Goal: Register for event/course: Sign up to attend an event or enroll in a course

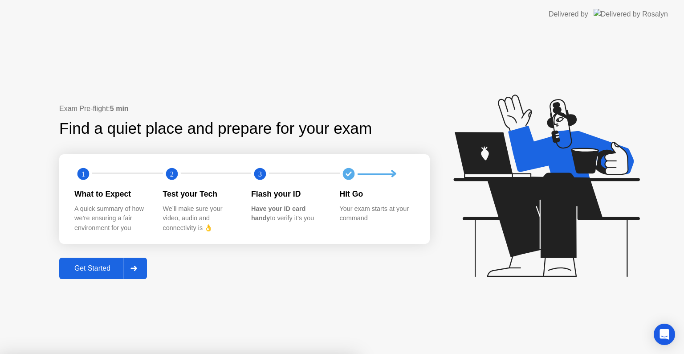
click at [93, 267] on div "Get Started" at bounding box center [92, 268] width 61 height 8
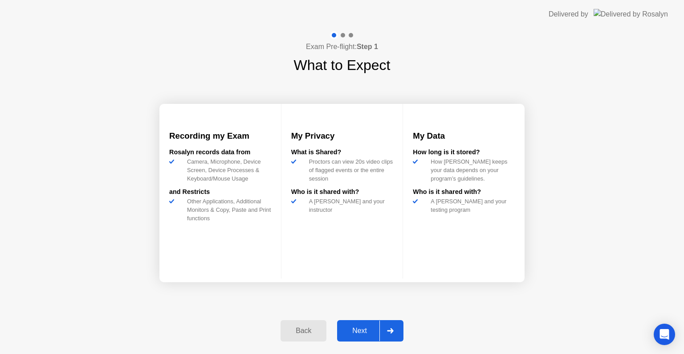
click at [371, 333] on div "Next" at bounding box center [360, 331] width 40 height 8
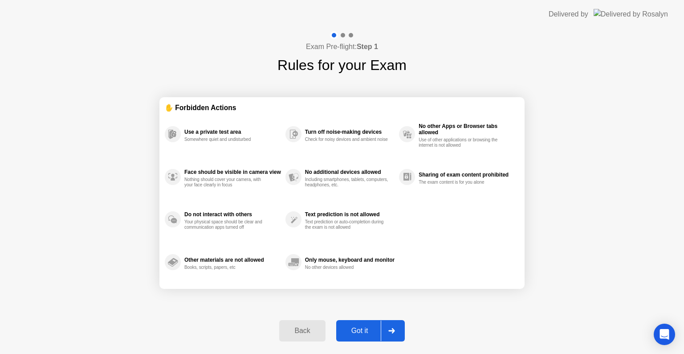
click at [360, 328] on div "Got it" at bounding box center [360, 331] width 42 height 8
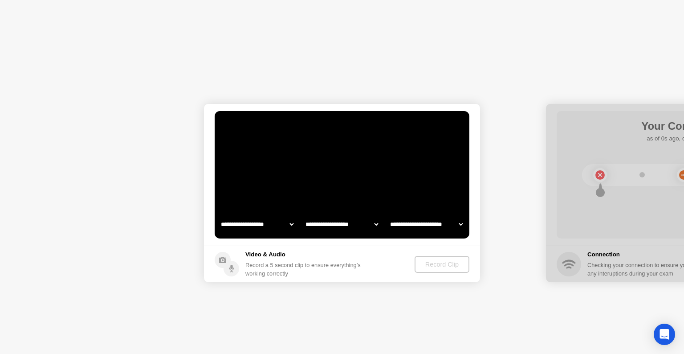
select select "**********"
select select "*******"
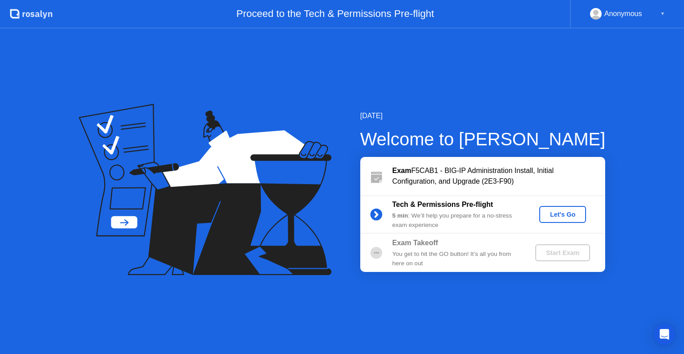
click at [561, 215] on div "Let's Go" at bounding box center [563, 214] width 40 height 7
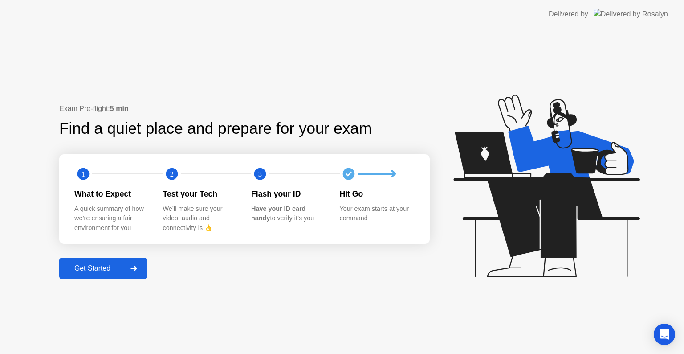
click at [102, 270] on div "Get Started" at bounding box center [92, 268] width 61 height 8
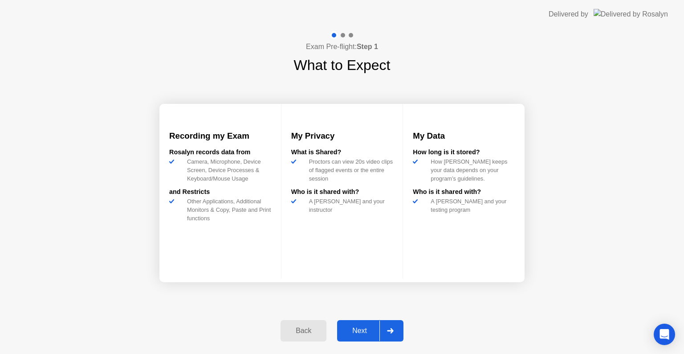
click at [365, 333] on div "Next" at bounding box center [360, 331] width 40 height 8
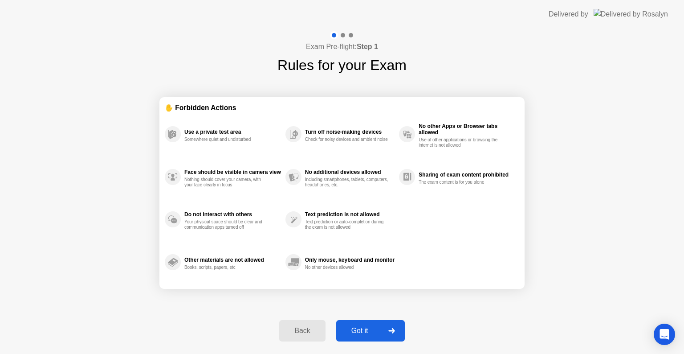
click at [360, 332] on div "Got it" at bounding box center [360, 331] width 42 height 8
select select "Available cameras"
select select "Available speakers"
select select "Available microphones"
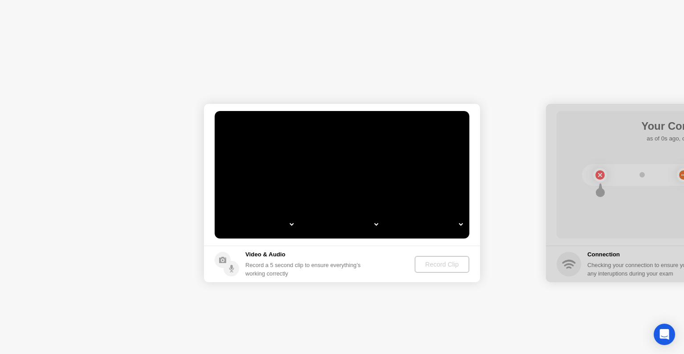
select select "*"
select select "**********"
select select "*******"
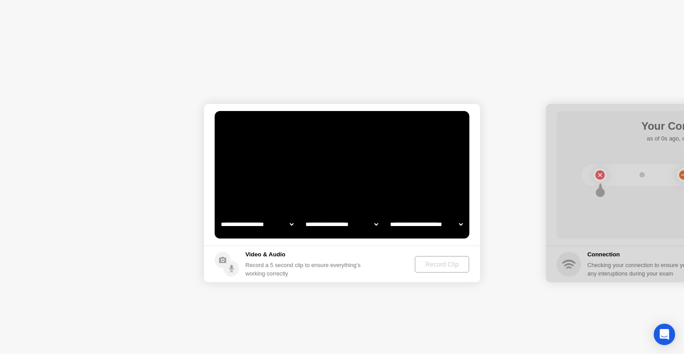
select select "*******"
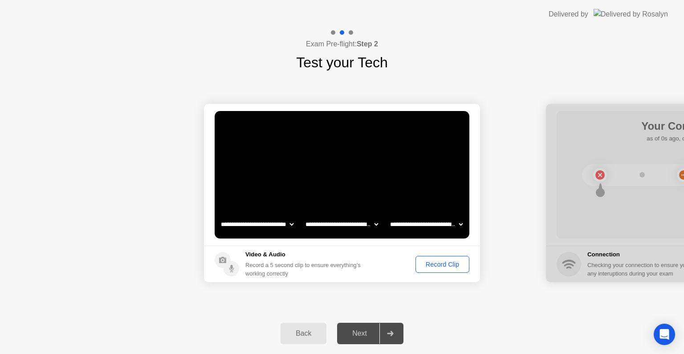
click at [436, 267] on div "Record Clip" at bounding box center [443, 264] width 48 height 7
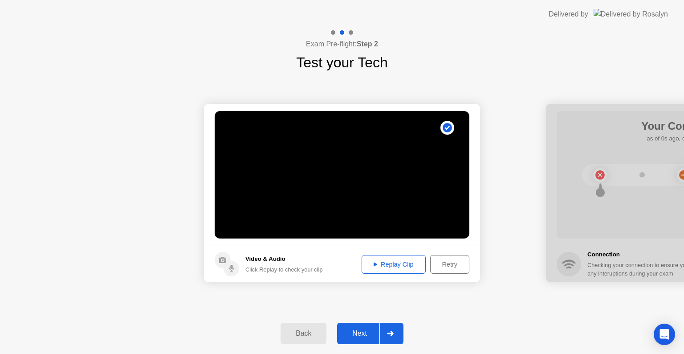
click at [394, 260] on button "Replay Clip" at bounding box center [394, 264] width 64 height 19
click at [365, 330] on div "Next" at bounding box center [360, 333] width 40 height 8
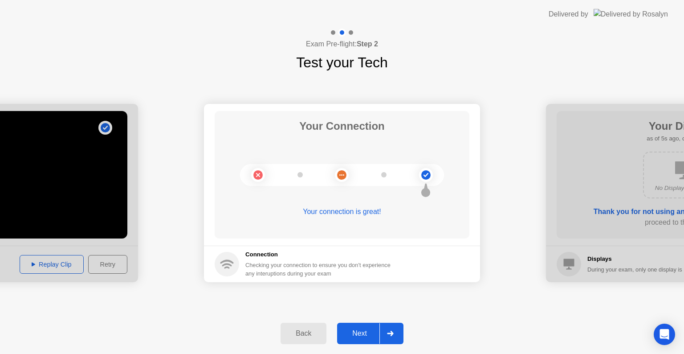
click at [370, 330] on div "Next" at bounding box center [360, 333] width 40 height 8
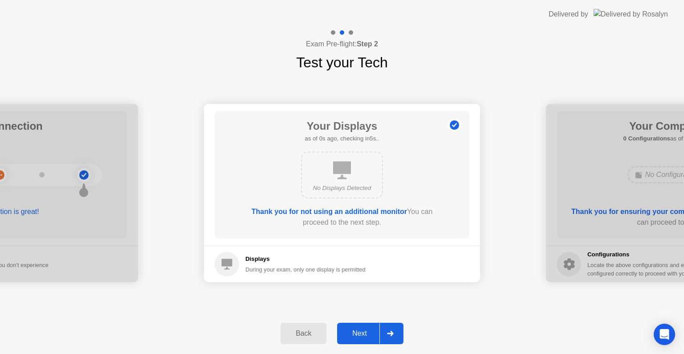
click at [361, 333] on div "Next" at bounding box center [360, 333] width 40 height 8
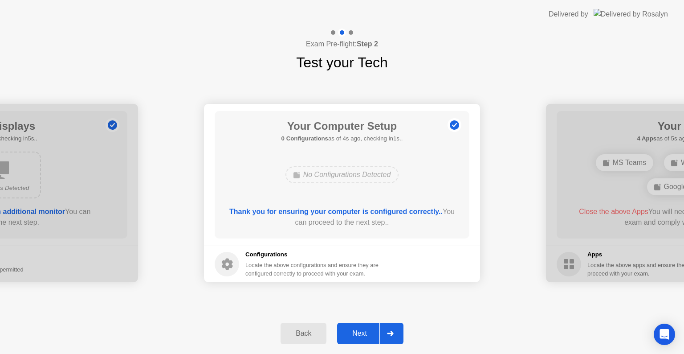
click at [360, 332] on div "Next" at bounding box center [360, 333] width 40 height 8
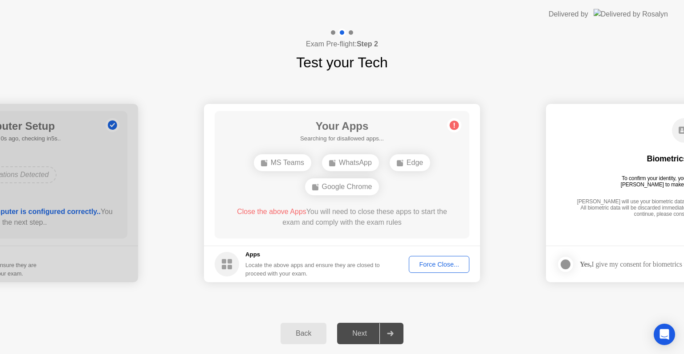
click at [450, 319] on div "Back Next" at bounding box center [342, 333] width 684 height 41
click at [442, 263] on div "Force Close..." at bounding box center [439, 264] width 54 height 7
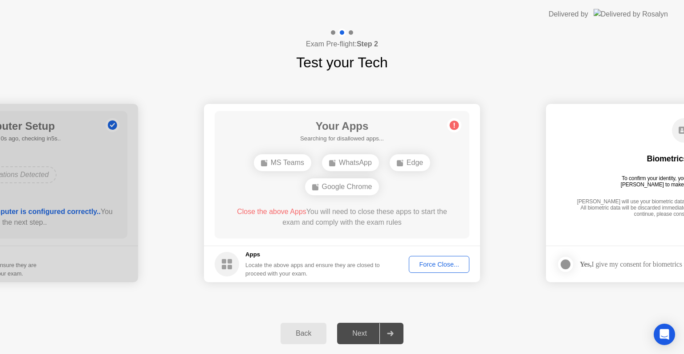
click at [438, 265] on div "Force Close..." at bounding box center [439, 264] width 54 height 7
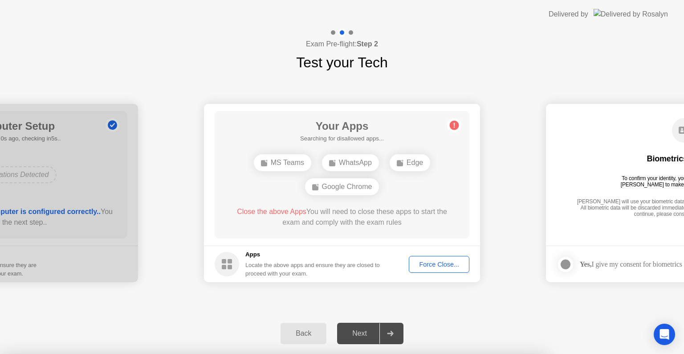
drag, startPoint x: 405, startPoint y: 184, endPoint x: 365, endPoint y: 205, distance: 45.4
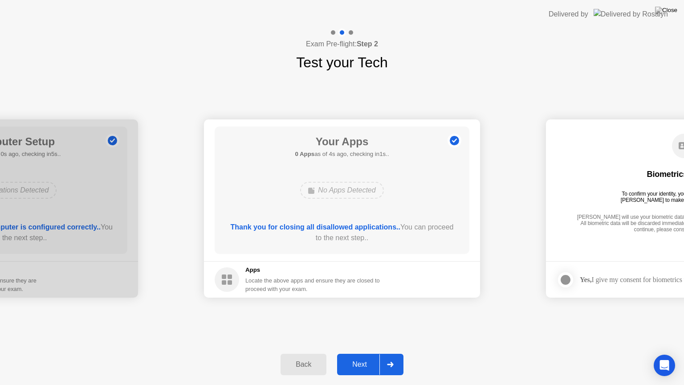
click at [365, 353] on div "Next" at bounding box center [360, 364] width 40 height 8
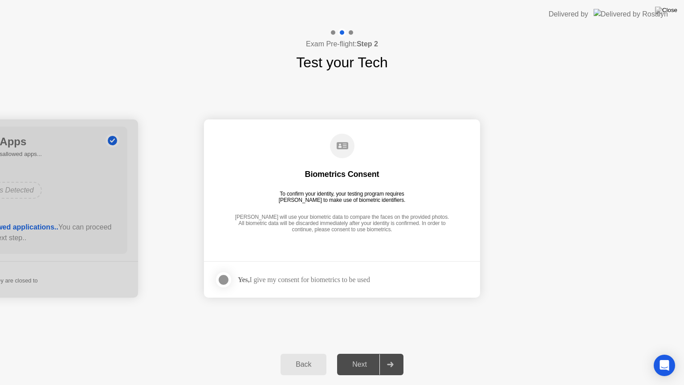
click at [365, 353] on div "Next" at bounding box center [360, 364] width 40 height 8
click at [226, 279] on div at bounding box center [223, 279] width 11 height 11
click at [363, 353] on div "Next" at bounding box center [360, 364] width 40 height 8
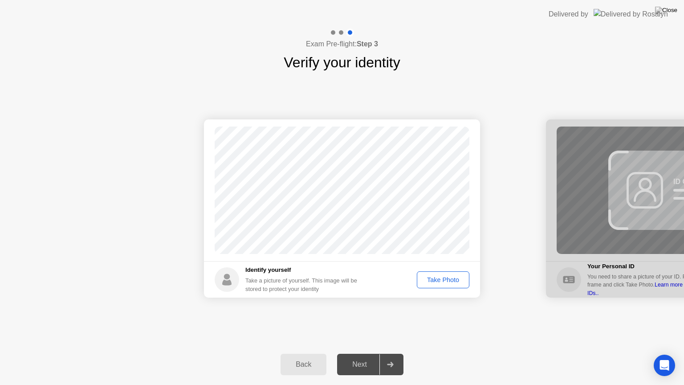
click at [442, 281] on div "Take Photo" at bounding box center [443, 279] width 46 height 7
click at [372, 353] on div "Next" at bounding box center [360, 364] width 40 height 8
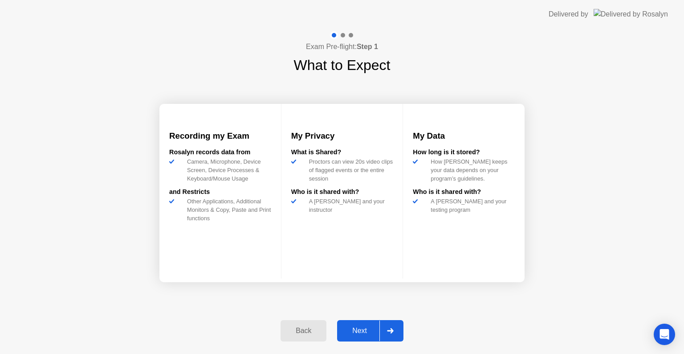
click at [355, 330] on div "Next" at bounding box center [360, 331] width 40 height 8
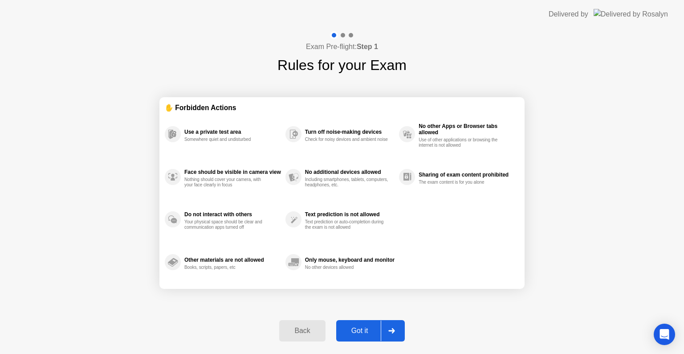
click at [360, 327] on div "Got it" at bounding box center [360, 331] width 42 height 8
select select "**********"
select select "*******"
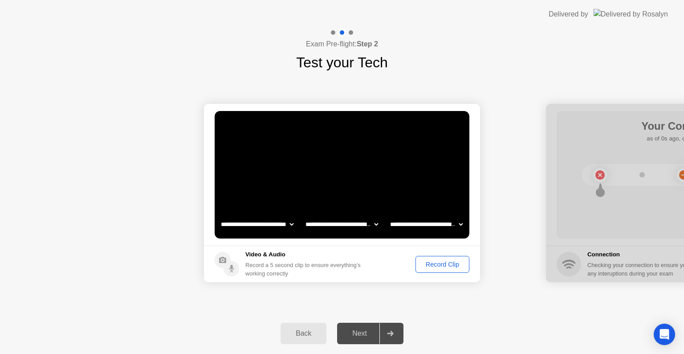
click at [430, 263] on div "Record Clip" at bounding box center [443, 264] width 48 height 7
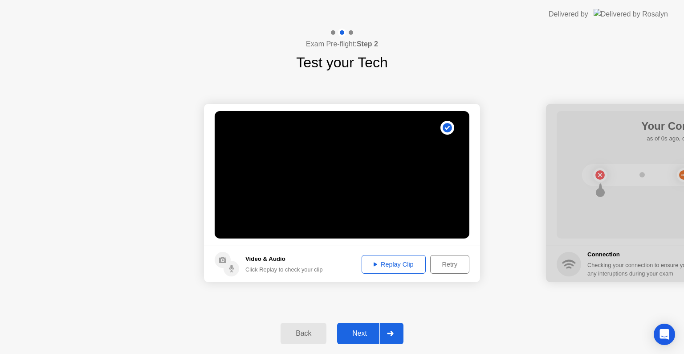
click at [388, 266] on div "Replay Clip" at bounding box center [394, 264] width 58 height 7
click at [369, 332] on div "Next" at bounding box center [360, 333] width 40 height 8
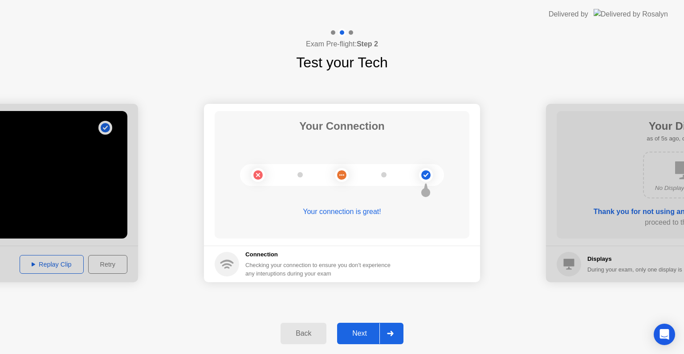
click at [364, 332] on div "Next" at bounding box center [360, 333] width 40 height 8
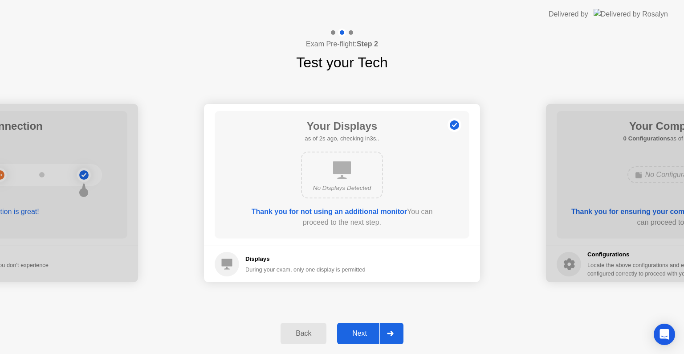
click at [359, 331] on div "Next" at bounding box center [360, 333] width 40 height 8
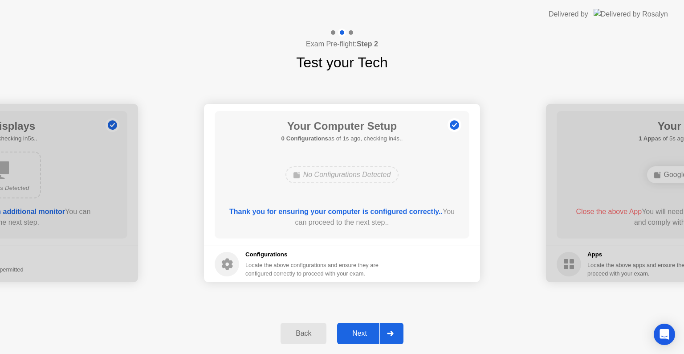
click at [359, 331] on div "Next" at bounding box center [360, 333] width 40 height 8
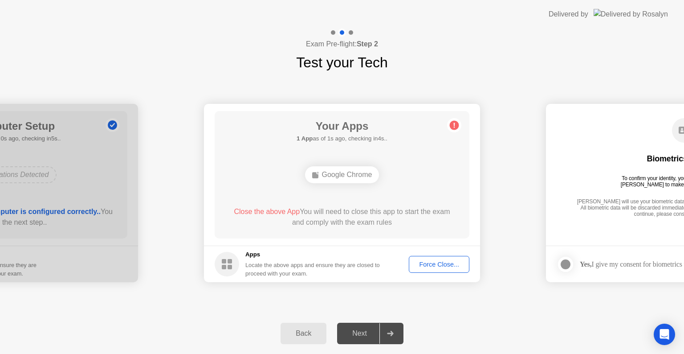
click at [437, 266] on div "Force Close..." at bounding box center [439, 264] width 54 height 7
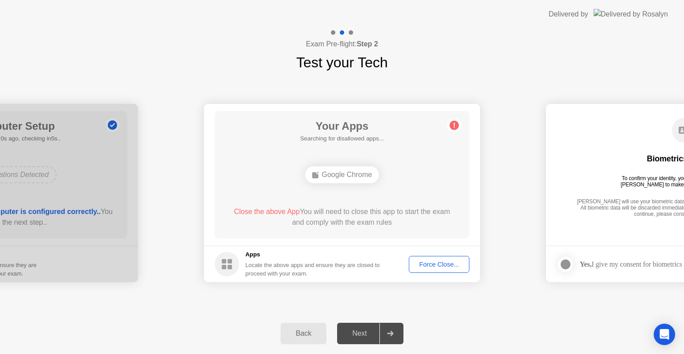
click at [433, 263] on div "Force Close..." at bounding box center [439, 264] width 54 height 7
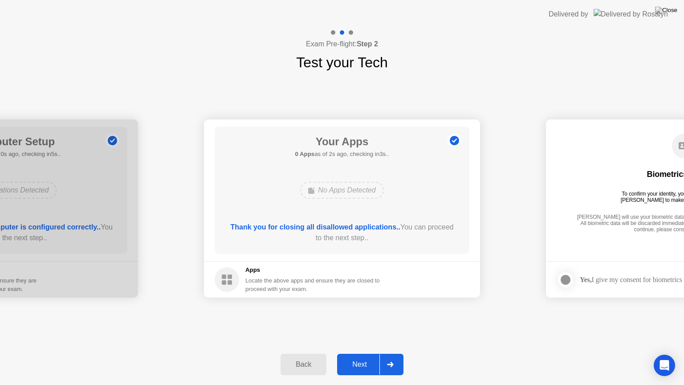
click at [369, 353] on div "Next" at bounding box center [360, 364] width 40 height 8
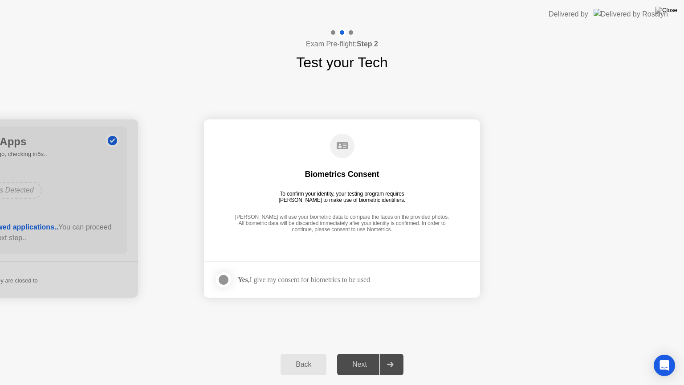
click at [229, 281] on div at bounding box center [223, 279] width 11 height 11
click at [362, 353] on div "Next" at bounding box center [360, 364] width 40 height 8
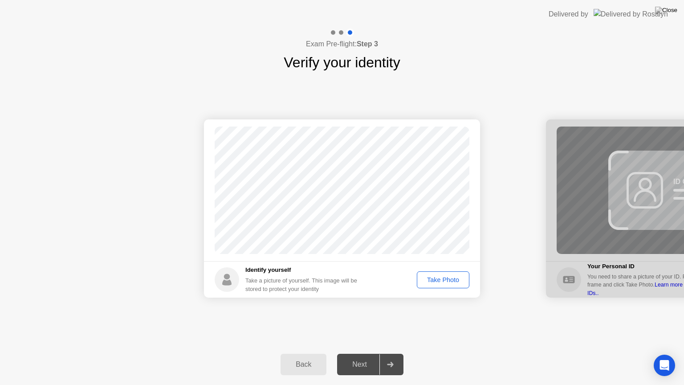
click at [455, 280] on div "Take Photo" at bounding box center [443, 279] width 46 height 7
click at [358, 353] on div "Next" at bounding box center [360, 364] width 40 height 8
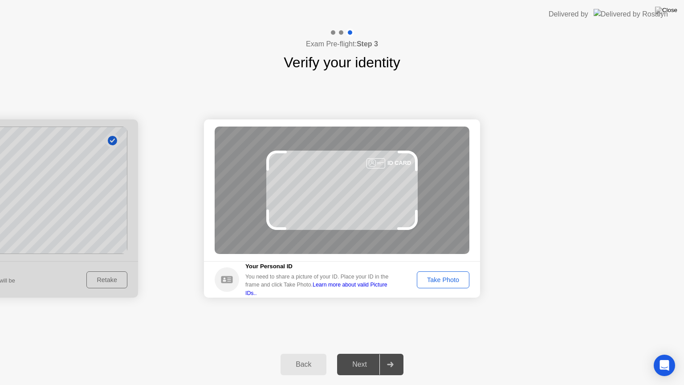
click at [439, 280] on div "Take Photo" at bounding box center [443, 279] width 46 height 7
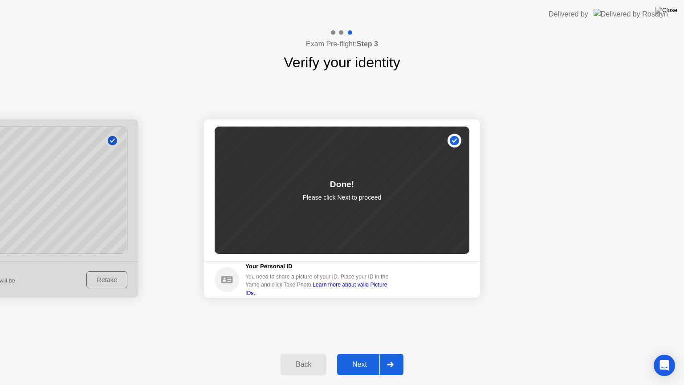
click at [363, 353] on div "Next" at bounding box center [360, 364] width 40 height 8
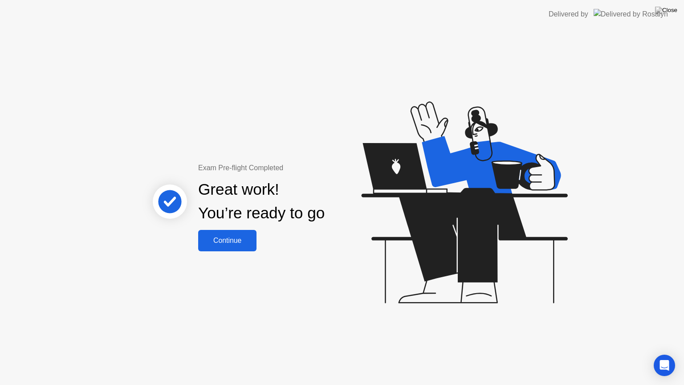
click at [231, 237] on div "Continue" at bounding box center [227, 241] width 53 height 8
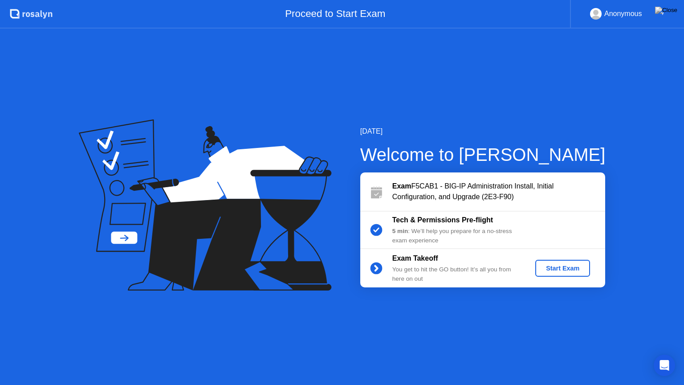
click at [565, 265] on div "Start Exam" at bounding box center [563, 268] width 48 height 7
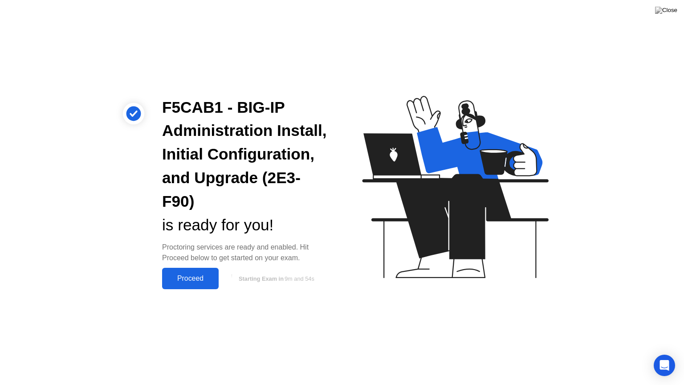
click at [199, 278] on div "Proceed" at bounding box center [190, 278] width 51 height 8
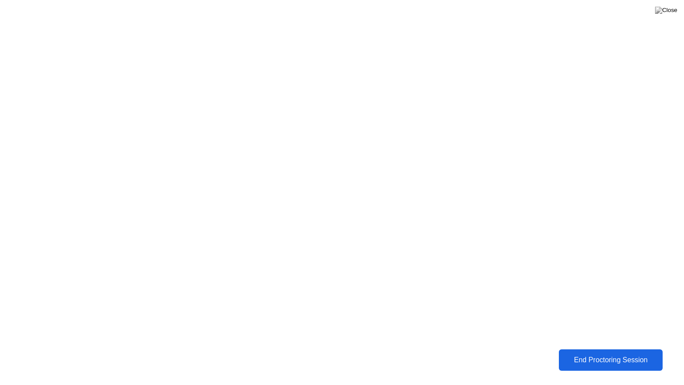
click at [626, 353] on div "End Proctoring Session" at bounding box center [611, 360] width 98 height 8
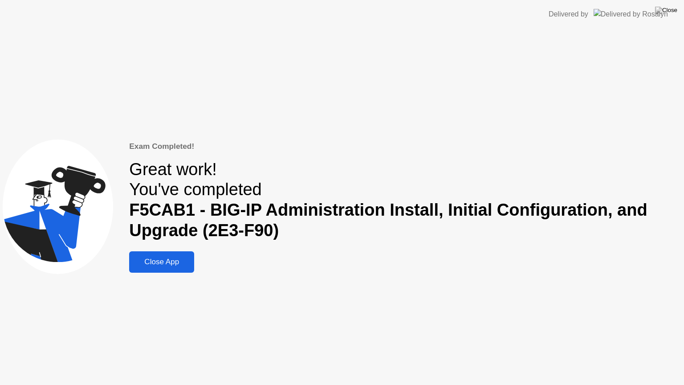
click at [173, 263] on div "Close App" at bounding box center [162, 262] width 60 height 9
